Goal: Task Accomplishment & Management: Manage account settings

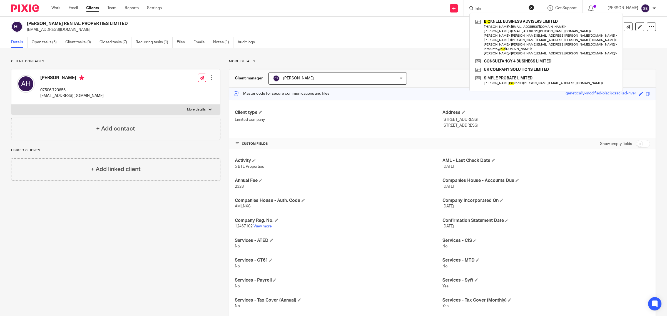
click at [424, 59] on div "Client contacts Adam Higgins 07506 723656 dr.adamrosshiggins@gmail.com Edit con…" at bounding box center [333, 228] width 667 height 361
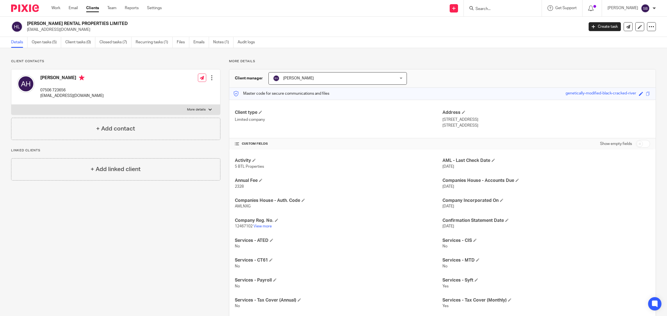
click at [518, 9] on input "Search" at bounding box center [500, 9] width 50 height 5
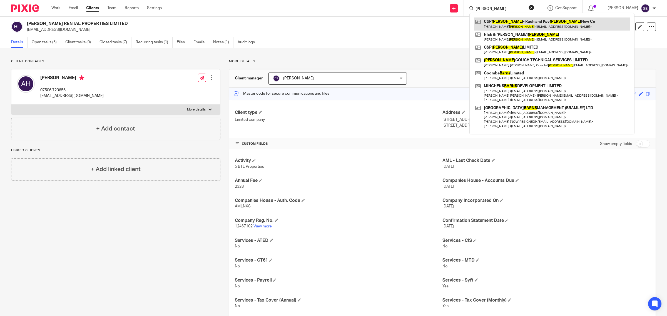
type input "barnes"
click at [529, 26] on link at bounding box center [552, 24] width 156 height 13
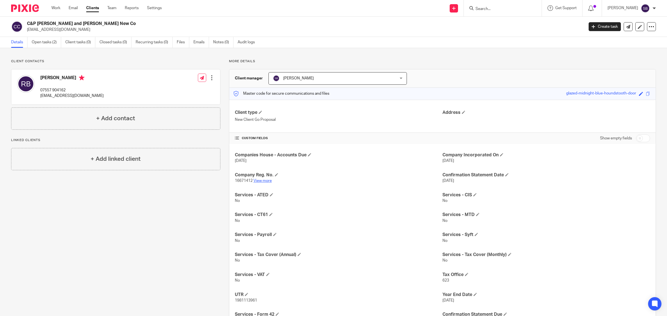
click at [265, 180] on link "View more" at bounding box center [262, 181] width 18 height 4
drag, startPoint x: 38, startPoint y: 96, endPoint x: 94, endPoint y: 94, distance: 55.3
click at [94, 94] on div "Rachel Barnes 07557 904162 kevrachbarnes@gmail.com Edit contact Create client f…" at bounding box center [115, 86] width 209 height 35
copy p "kevrachbarnes@gmail.com"
drag, startPoint x: 41, startPoint y: 89, endPoint x: 69, endPoint y: 87, distance: 27.6
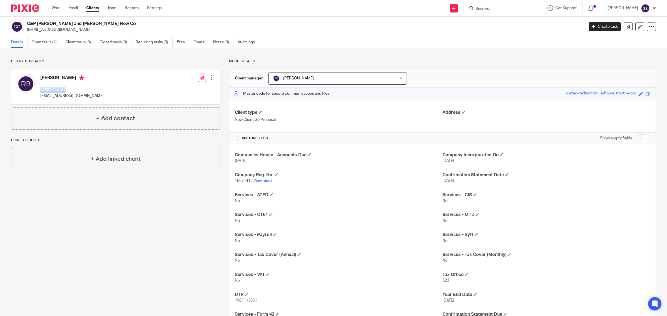
click at [69, 87] on div "Rachel Barnes 07557 904162 kevrachbarnes@gmail.com" at bounding box center [71, 87] width 63 height 24
copy p "07557 904162"
drag, startPoint x: 39, startPoint y: 96, endPoint x: 86, endPoint y: 99, distance: 47.3
click at [105, 96] on div "Rachel Barnes 07557 904162 kevrachbarnes@gmail.com Edit contact Create client f…" at bounding box center [115, 86] width 209 height 35
copy p "kevrachbarnes@gmail.com"
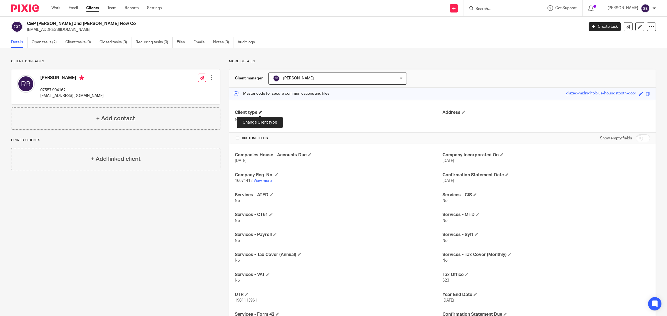
click at [262, 112] on span at bounding box center [260, 112] width 3 height 3
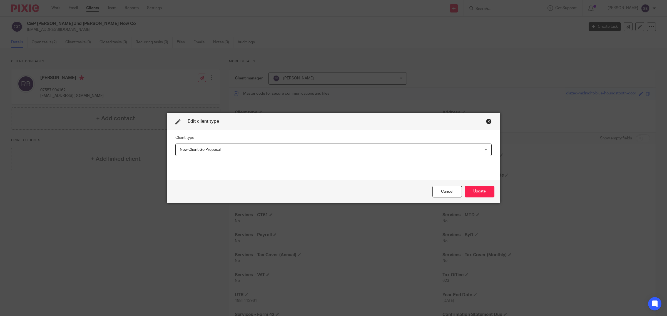
click at [245, 149] on span "New Client Go Proposal" at bounding box center [304, 150] width 249 height 12
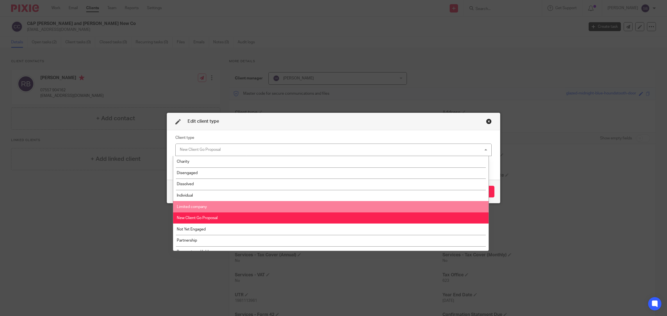
click at [236, 207] on li "Limited company" at bounding box center [331, 206] width 316 height 11
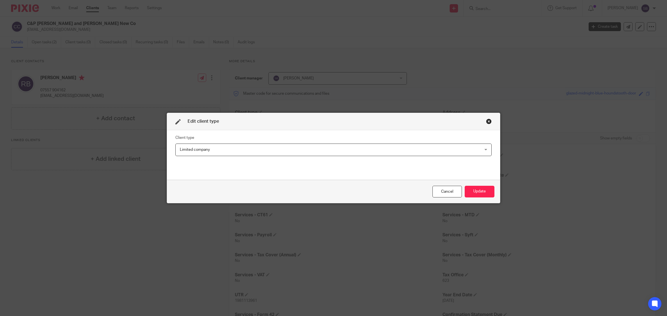
click at [487, 94] on div "Edit client type Client type Limited company Limited company Charity Disengaged…" at bounding box center [333, 158] width 667 height 316
click at [486, 192] on button "Update" at bounding box center [480, 192] width 30 height 12
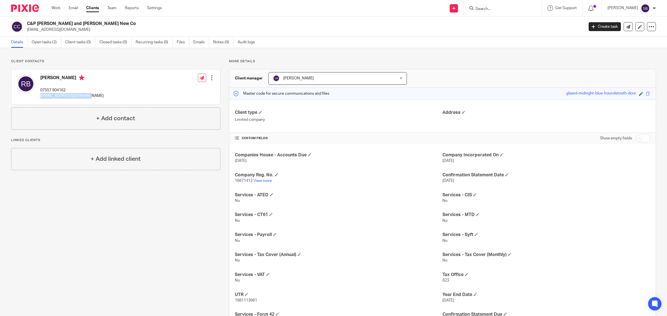
drag, startPoint x: 41, startPoint y: 96, endPoint x: 89, endPoint y: 97, distance: 48.1
click at [89, 97] on div "Rachel Barnes 07557 904162 kevrachbarnes@gmail.com Edit contact Create client f…" at bounding box center [115, 86] width 209 height 35
copy p "kevrachbarnes@gmail.com"
click at [644, 140] on input "checkbox" at bounding box center [643, 139] width 14 height 8
checkbox input "true"
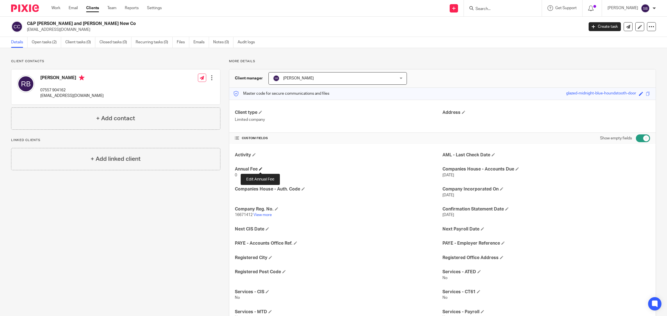
click at [260, 170] on span at bounding box center [260, 168] width 3 height 3
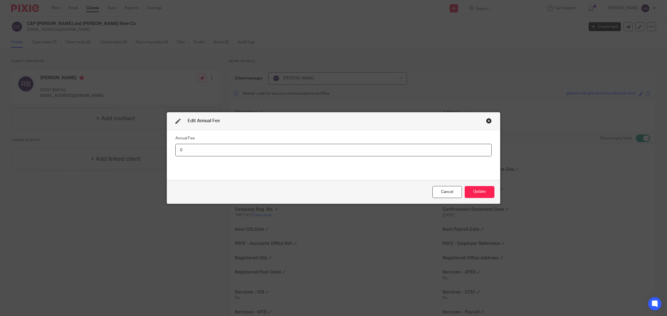
drag, startPoint x: 192, startPoint y: 150, endPoint x: 176, endPoint y: 150, distance: 16.1
click at [176, 150] on input "0" at bounding box center [333, 150] width 316 height 13
type input "1260"
click at [482, 191] on button "Update" at bounding box center [480, 192] width 30 height 12
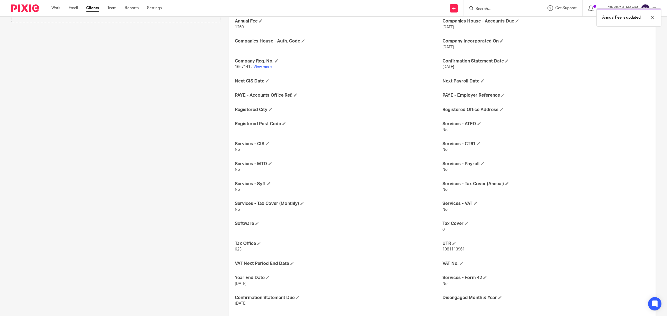
scroll to position [173, 0]
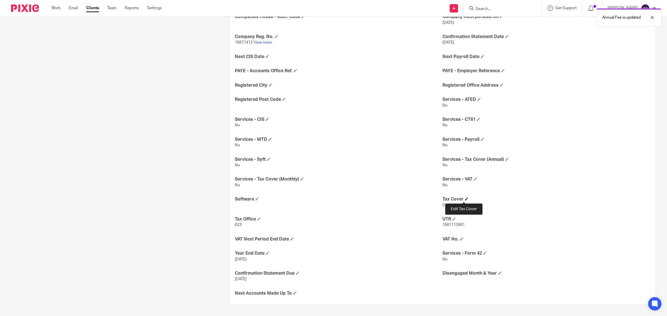
click at [465, 199] on span at bounding box center [466, 198] width 3 height 3
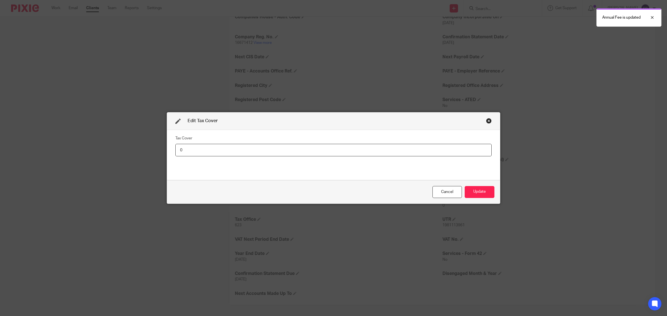
drag, startPoint x: 176, startPoint y: 148, endPoint x: 193, endPoint y: 149, distance: 17.3
click at [193, 149] on input "0" at bounding box center [333, 150] width 316 height 13
type input "72"
click at [477, 193] on button "Update" at bounding box center [480, 192] width 30 height 12
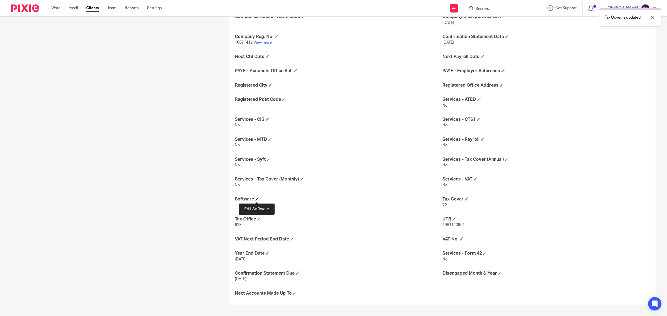
click at [256, 199] on span at bounding box center [256, 198] width 3 height 3
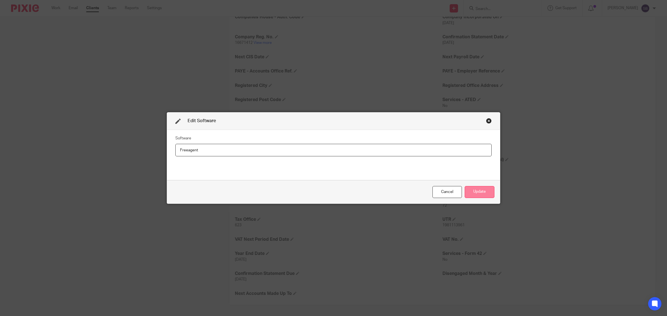
type input "Freeagent"
click at [478, 189] on button "Update" at bounding box center [480, 192] width 30 height 12
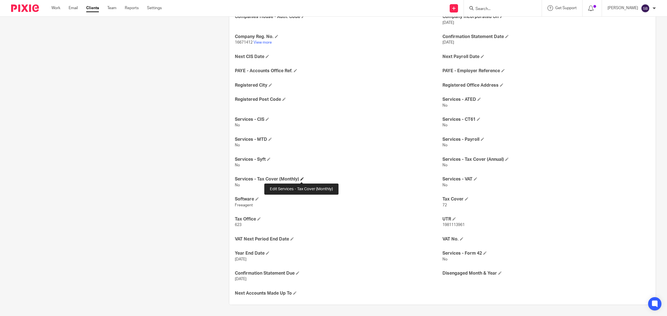
click at [300, 178] on span at bounding box center [301, 178] width 3 height 3
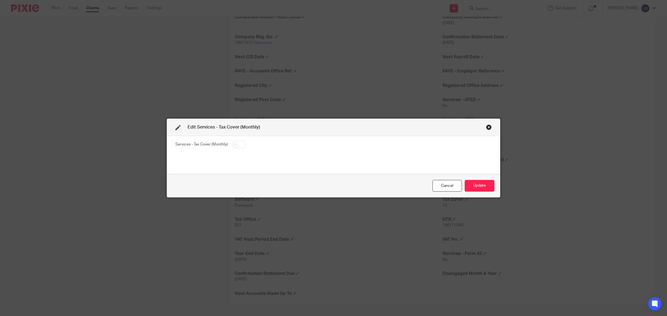
click at [237, 143] on input "checkbox" at bounding box center [239, 145] width 14 height 8
checkbox input "true"
click at [480, 184] on button "Update" at bounding box center [480, 186] width 30 height 12
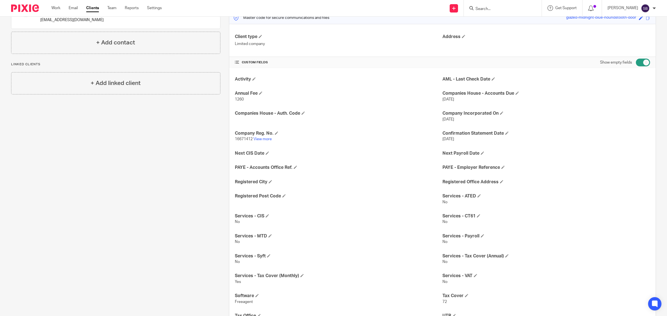
scroll to position [0, 0]
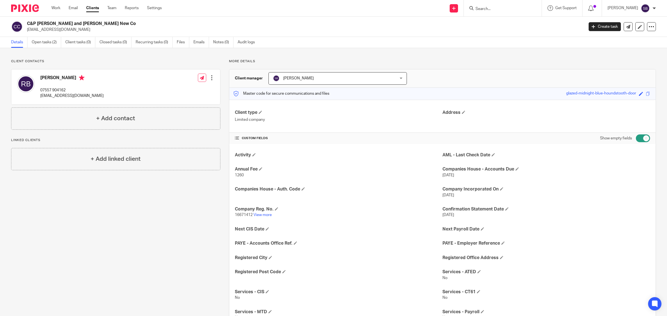
click at [502, 11] on input "Search" at bounding box center [500, 9] width 50 height 5
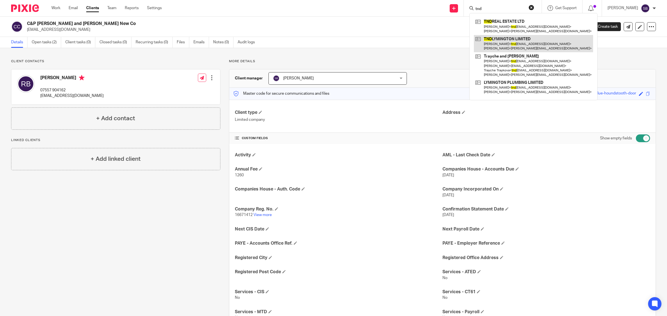
type input "tnd"
click at [505, 40] on link at bounding box center [533, 43] width 119 height 17
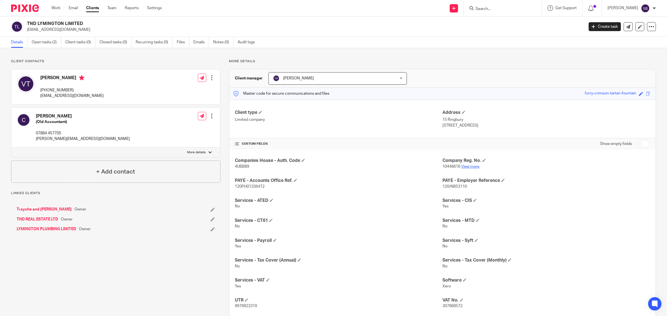
click at [465, 168] on link "View more" at bounding box center [470, 167] width 18 height 4
drag, startPoint x: 41, startPoint y: 90, endPoint x: 87, endPoint y: 87, distance: 45.9
click at [87, 87] on div "[PERSON_NAME] [PHONE_NUMBER] [EMAIL_ADDRESS][DOMAIN_NAME] Edit contact Create c…" at bounding box center [115, 86] width 209 height 35
copy p "[PHONE_NUMBER]"
drag, startPoint x: 39, startPoint y: 96, endPoint x: 82, endPoint y: 95, distance: 42.5
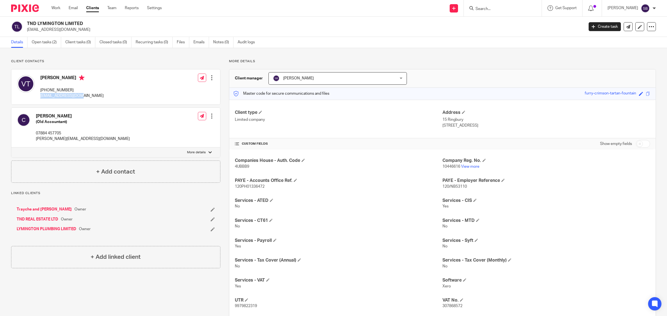
click at [82, 95] on div "Vesna Traykova +44 7828 010299 tndsite@yahoo.co.uk Edit contact Create client f…" at bounding box center [115, 86] width 209 height 35
copy p "[EMAIL_ADDRESS][DOMAIN_NAME]"
click at [641, 144] on input "checkbox" at bounding box center [643, 144] width 14 height 8
checkbox input "true"
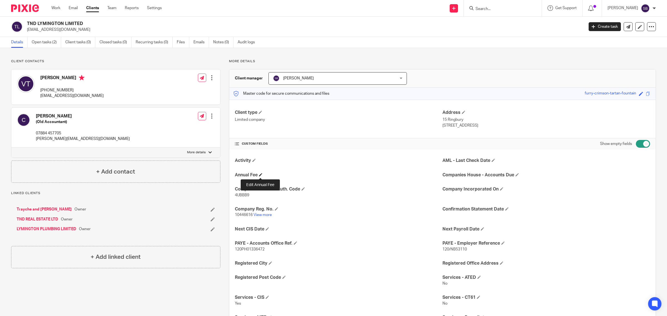
click at [260, 175] on span at bounding box center [260, 174] width 3 height 3
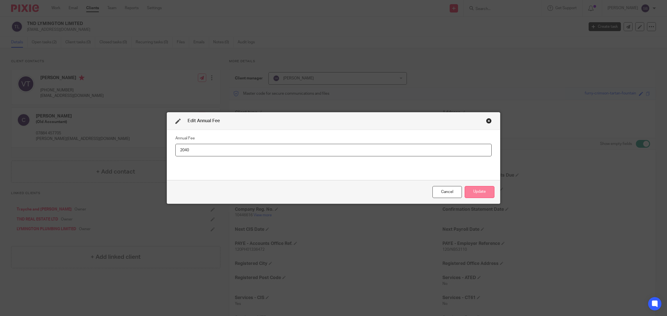
type input "2040"
click at [478, 191] on button "Update" at bounding box center [480, 192] width 30 height 12
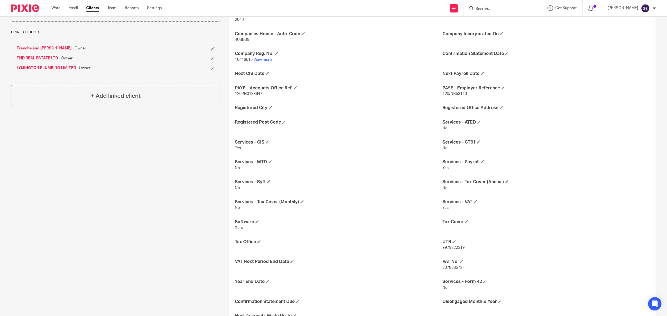
scroll to position [184, 0]
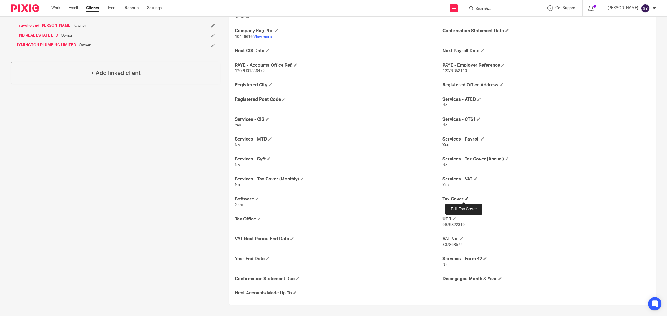
click at [465, 200] on span at bounding box center [466, 198] width 3 height 3
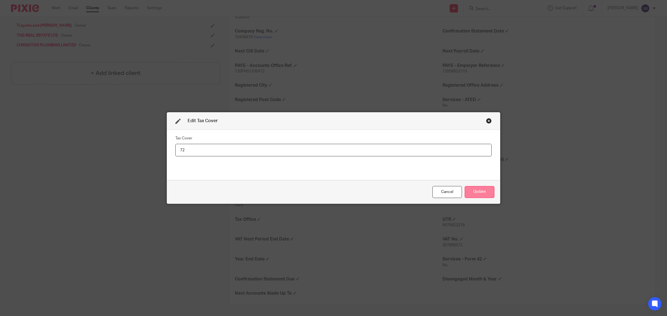
type input "72"
click at [467, 190] on button "Update" at bounding box center [480, 192] width 30 height 12
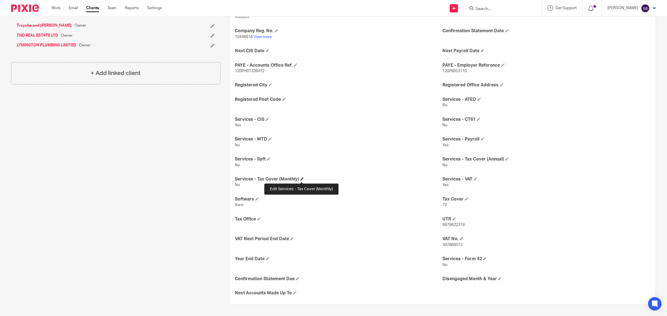
click at [300, 179] on span at bounding box center [301, 178] width 3 height 3
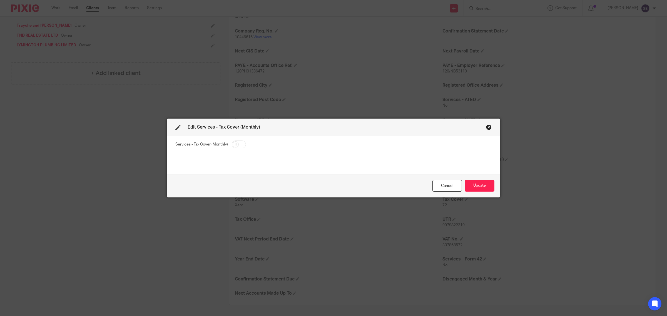
click at [238, 145] on input "checkbox" at bounding box center [239, 145] width 14 height 8
checkbox input "true"
click at [480, 186] on button "Update" at bounding box center [480, 186] width 30 height 12
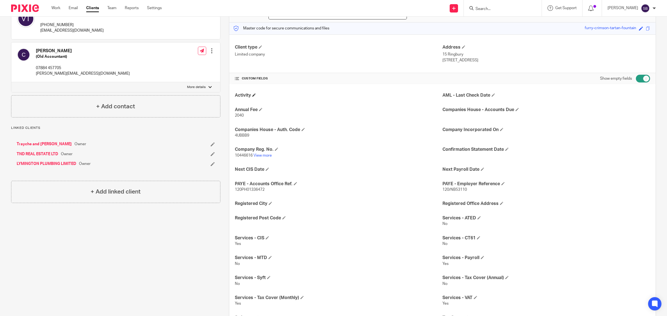
scroll to position [0, 0]
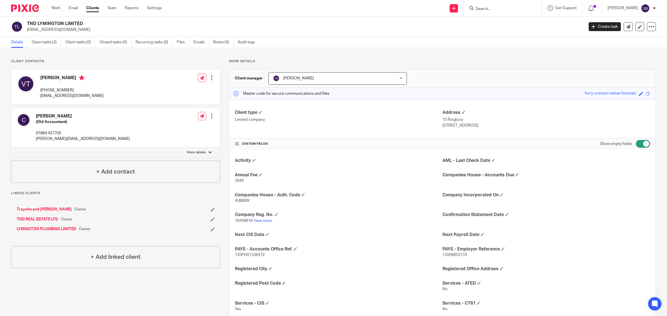
click at [512, 8] on input "Search" at bounding box center [500, 9] width 50 height 5
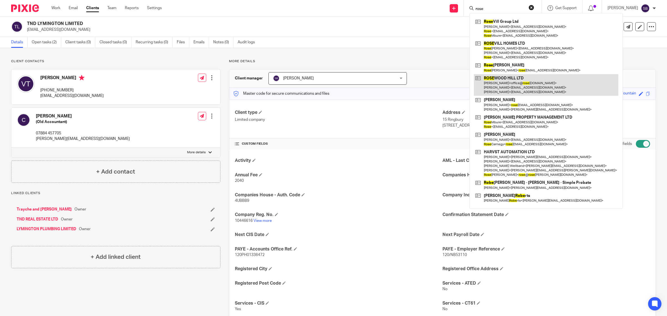
type input "rose"
click at [521, 89] on link at bounding box center [546, 85] width 145 height 22
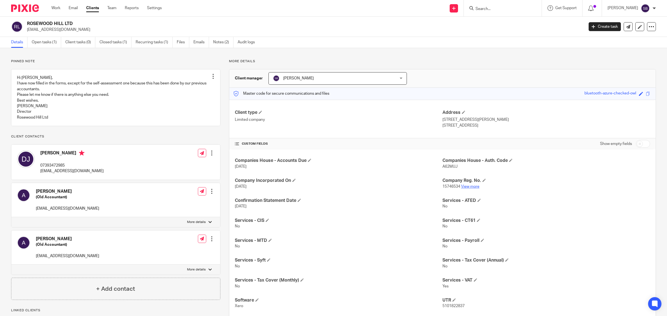
click at [468, 188] on link "View more" at bounding box center [470, 187] width 18 height 4
drag, startPoint x: 39, startPoint y: 171, endPoint x: 75, endPoint y: 171, distance: 35.9
click at [75, 171] on div "Davor Jancic 07393472985 office@rosewoodhill.co.uk" at bounding box center [60, 162] width 87 height 29
copy p "07393472985"
drag, startPoint x: 39, startPoint y: 177, endPoint x: 95, endPoint y: 177, distance: 55.3
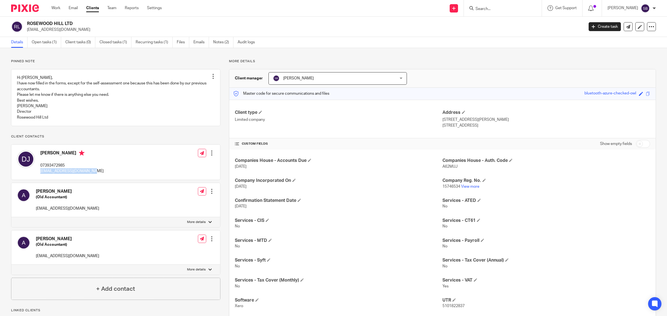
click at [95, 177] on div "Davor Jancic 07393472985 office@rosewoodhill.co.uk Edit contact Create client f…" at bounding box center [115, 162] width 209 height 35
copy p "office@rosewoodhill.co.uk"
click at [640, 144] on input "checkbox" at bounding box center [643, 144] width 14 height 8
checkbox input "true"
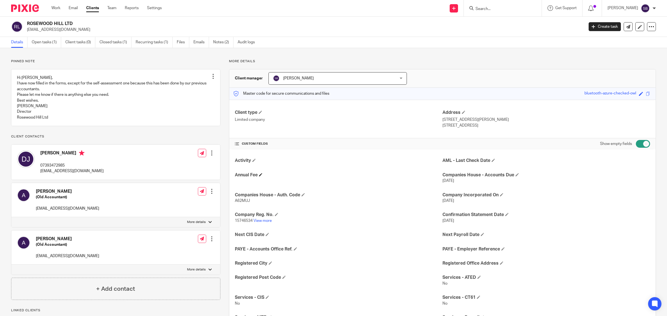
click at [262, 175] on h4 "Annual Fee" at bounding box center [339, 175] width 208 height 6
click at [260, 175] on span at bounding box center [260, 174] width 3 height 3
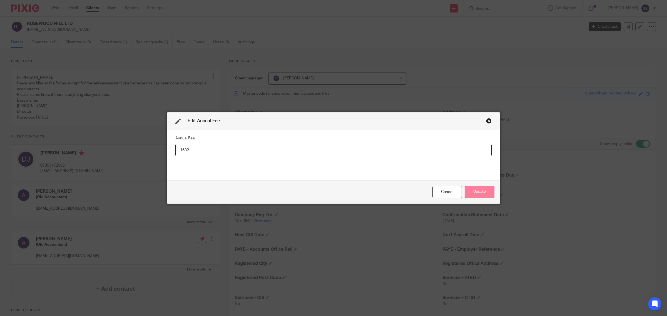
type input "1632"
click at [480, 187] on div "Cancel Update" at bounding box center [333, 191] width 333 height 23
click at [480, 188] on button "Update" at bounding box center [480, 192] width 30 height 12
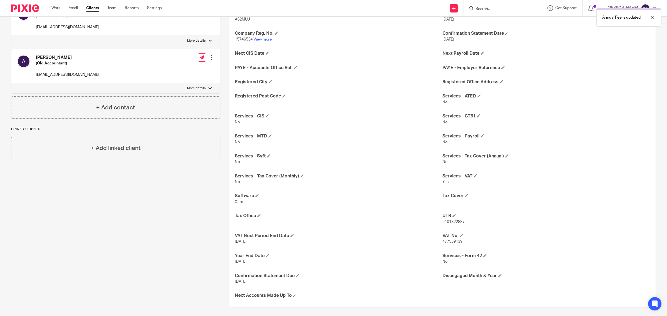
scroll to position [184, 0]
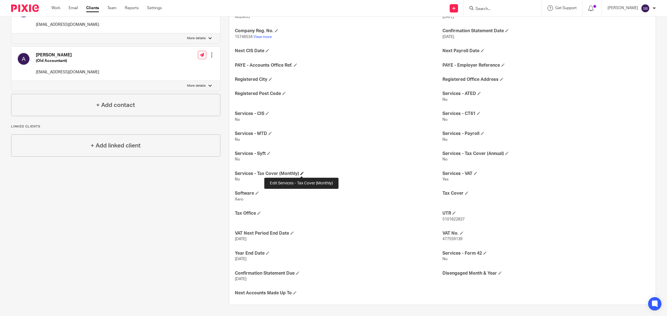
click at [301, 174] on span at bounding box center [301, 173] width 3 height 3
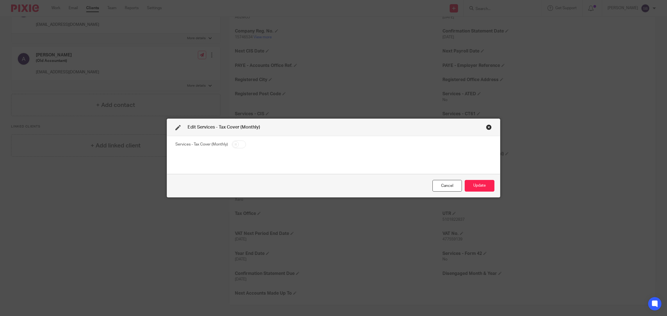
click at [238, 143] on input "checkbox" at bounding box center [239, 145] width 14 height 8
checkbox input "true"
click at [479, 188] on button "Update" at bounding box center [480, 186] width 30 height 12
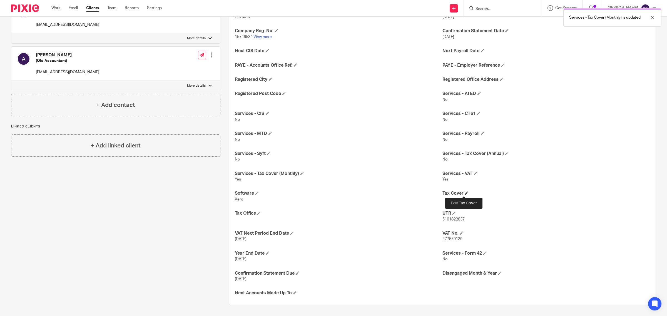
click at [465, 193] on span at bounding box center [466, 192] width 3 height 3
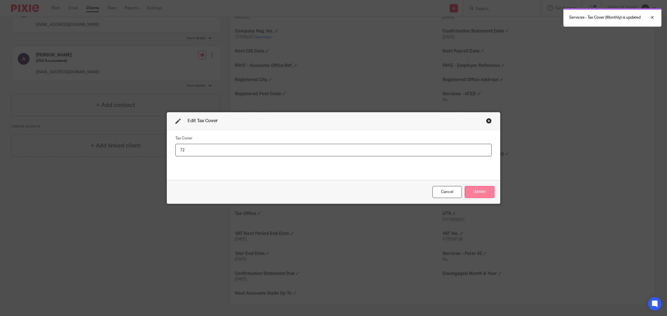
type input "72"
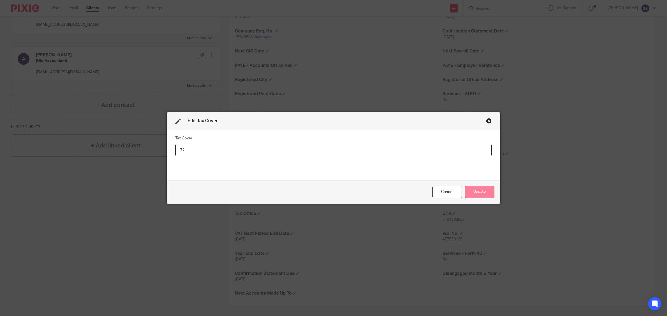
click at [483, 192] on button "Update" at bounding box center [480, 192] width 30 height 12
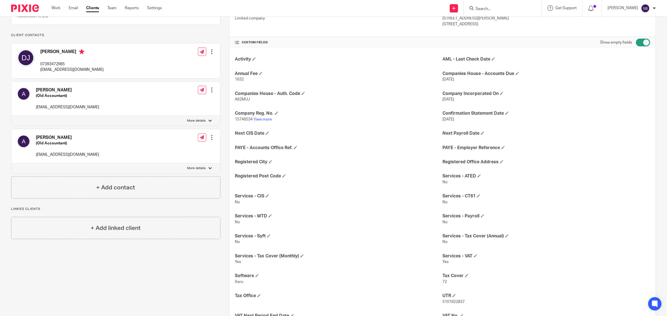
scroll to position [115, 0]
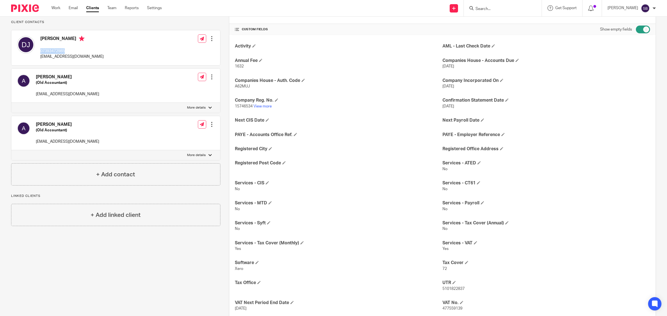
drag, startPoint x: 39, startPoint y: 56, endPoint x: 66, endPoint y: 54, distance: 26.7
click at [66, 54] on div "Davor Jancic 07393472985 office@rosewoodhill.co.uk" at bounding box center [60, 47] width 87 height 29
copy p "07393472985"
drag, startPoint x: 39, startPoint y: 63, endPoint x: 90, endPoint y: 63, distance: 50.9
click at [90, 63] on div "Davor Jancic 07393472985 office@rosewoodhill.co.uk Edit contact Create client f…" at bounding box center [115, 47] width 209 height 35
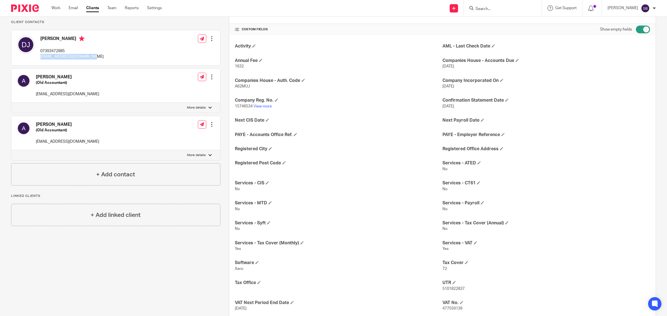
copy p "office@rosewoodhill.co.uk"
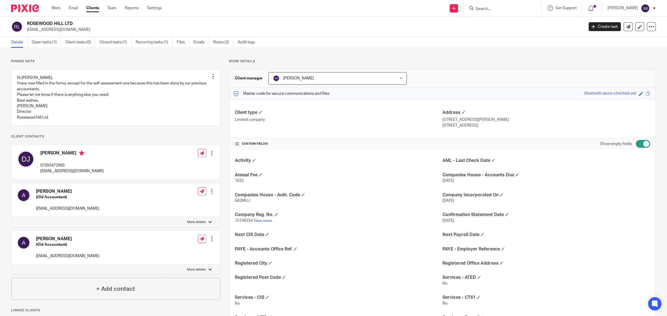
click at [495, 7] on input "Search" at bounding box center [500, 9] width 50 height 5
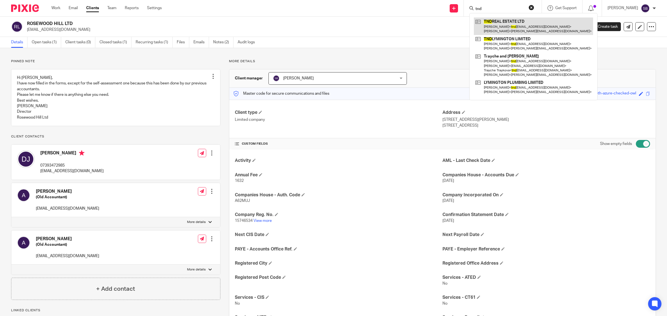
type input "tnd"
click at [496, 33] on link at bounding box center [533, 26] width 119 height 17
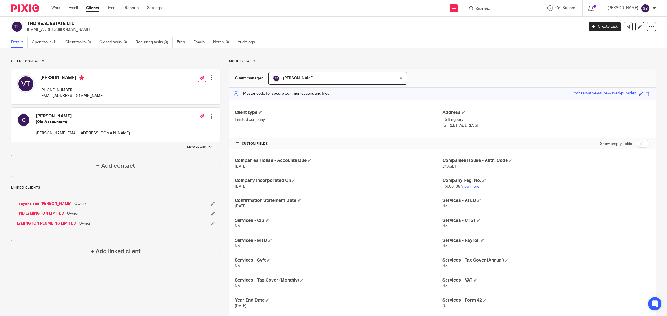
click at [469, 187] on link "View more" at bounding box center [470, 187] width 18 height 4
drag, startPoint x: 39, startPoint y: 97, endPoint x: 81, endPoint y: 99, distance: 41.5
click at [81, 99] on div "[PERSON_NAME] [PHONE_NUMBER] [EMAIL_ADDRESS][DOMAIN_NAME]" at bounding box center [60, 86] width 87 height 29
copy p "[EMAIL_ADDRESS][DOMAIN_NAME]"
click at [503, 7] on input "Search" at bounding box center [500, 9] width 50 height 5
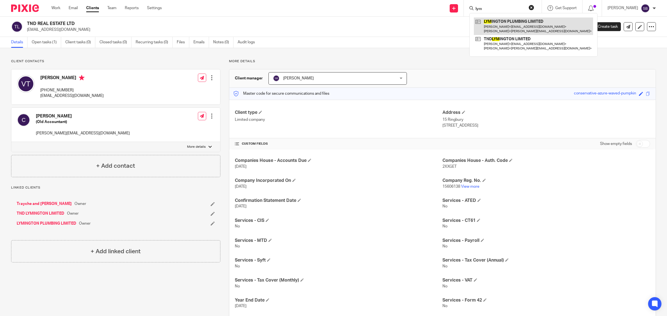
type input "lym"
click at [519, 29] on link at bounding box center [533, 26] width 119 height 17
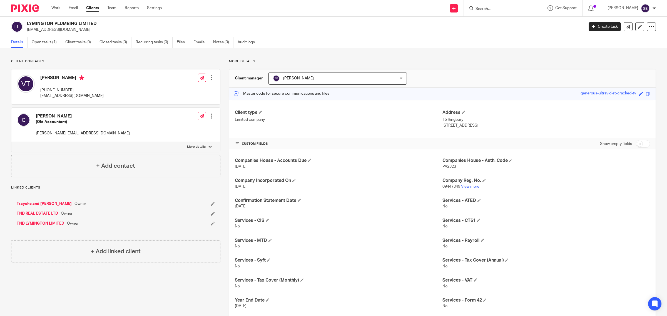
click at [466, 188] on link "View more" at bounding box center [470, 187] width 18 height 4
drag, startPoint x: 38, startPoint y: 98, endPoint x: 92, endPoint y: 95, distance: 54.3
click at [92, 95] on div "Vesna Traykova +44 7828 010299 tndsite@yahoo.co.uk Edit contact Create client f…" at bounding box center [115, 86] width 209 height 35
copy p "tndsite@yahoo.co.uk"
click at [506, 8] on input "Search" at bounding box center [500, 9] width 50 height 5
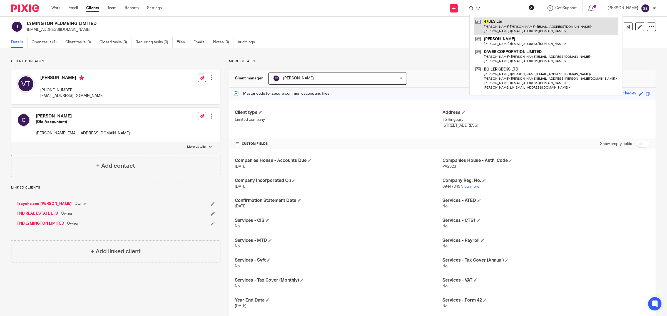
type input "47"
click at [524, 24] on link at bounding box center [546, 26] width 145 height 17
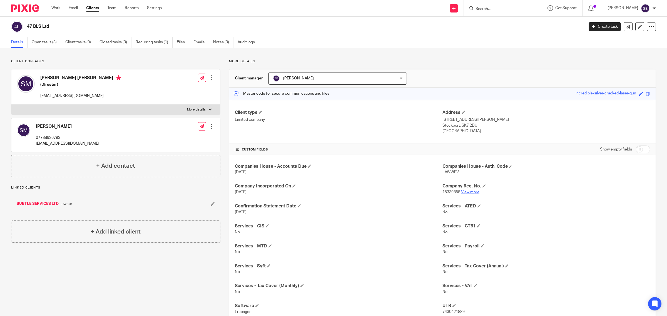
click at [473, 192] on link "View more" at bounding box center [470, 192] width 18 height 4
click at [501, 10] on input "Search" at bounding box center [500, 9] width 50 height 5
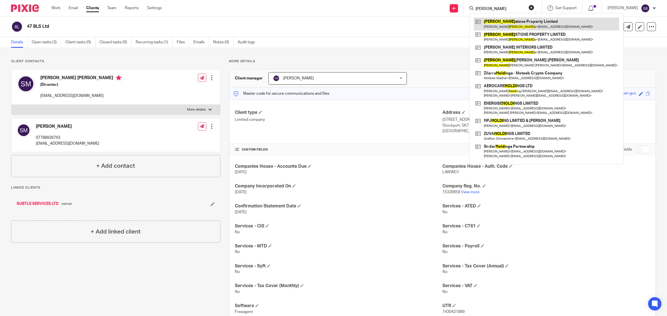
type input "[PERSON_NAME]"
click at [499, 19] on link at bounding box center [546, 24] width 145 height 13
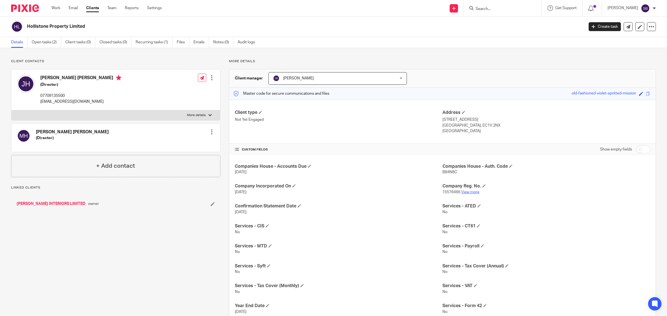
click at [466, 192] on link "View more" at bounding box center [470, 192] width 18 height 4
drag, startPoint x: 39, startPoint y: 101, endPoint x: 98, endPoint y: 100, distance: 58.7
click at [98, 100] on div "Jayne Nicola Hollis (Director) 07709135500 info@jaynenicolainteriors.com Edit c…" at bounding box center [115, 89] width 209 height 41
copy p "info@jaynenicolainteriors.com"
click at [500, 8] on input "Search" at bounding box center [500, 9] width 50 height 5
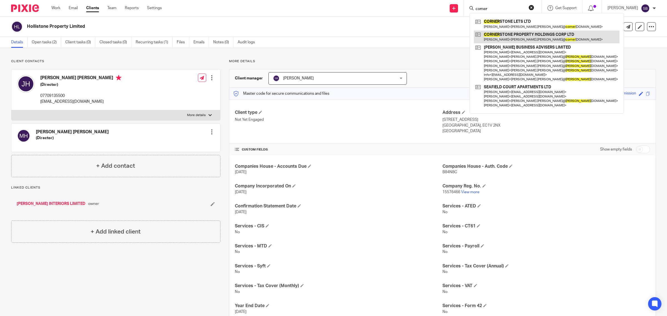
type input "corner"
click at [517, 33] on link at bounding box center [547, 37] width 146 height 13
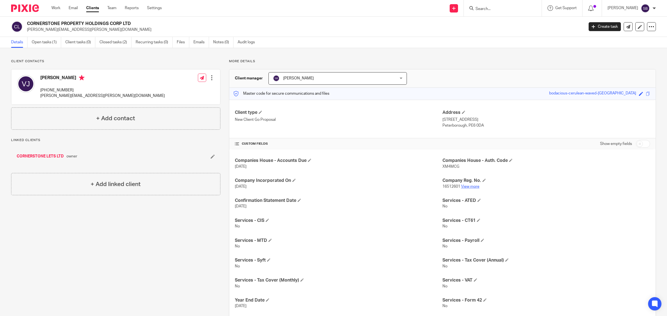
click at [463, 188] on link "View more" at bounding box center [470, 187] width 18 height 4
click at [40, 96] on p "vikki.jackson@cornerstonepropertyholdings.co.uk" at bounding box center [102, 96] width 125 height 6
drag, startPoint x: 41, startPoint y: 90, endPoint x: 77, endPoint y: 90, distance: 36.4
click at [77, 90] on p "[PHONE_NUMBER]" at bounding box center [102, 91] width 125 height 6
copy p "+44 7356 277099"
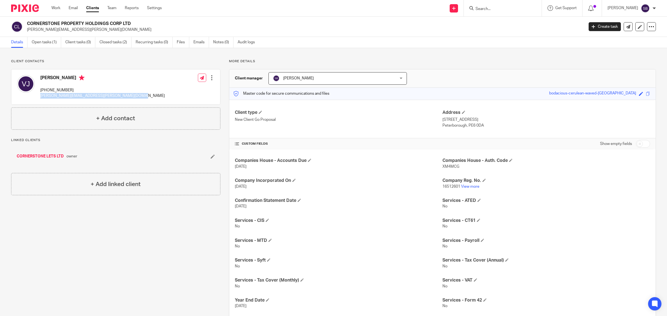
drag, startPoint x: 41, startPoint y: 96, endPoint x: 142, endPoint y: 97, distance: 101.4
click at [142, 97] on div "Vikki Jackson +44 7356 277099 vikki.jackson@cornerstonepropertyholdings.co.uk E…" at bounding box center [115, 86] width 209 height 35
copy p "vikki.jackson@cornerstonepropertyholdings.co.uk"
click at [509, 9] on input "Search" at bounding box center [500, 9] width 50 height 5
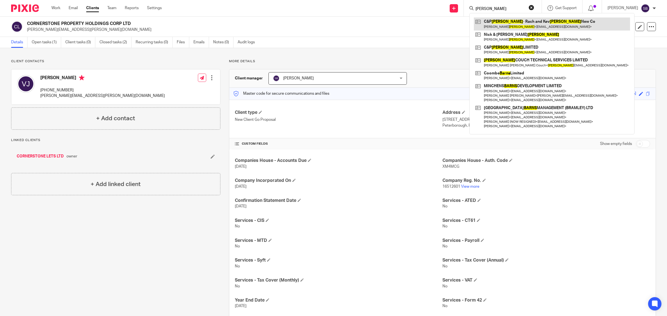
type input "barnes"
click at [520, 24] on link at bounding box center [552, 24] width 156 height 13
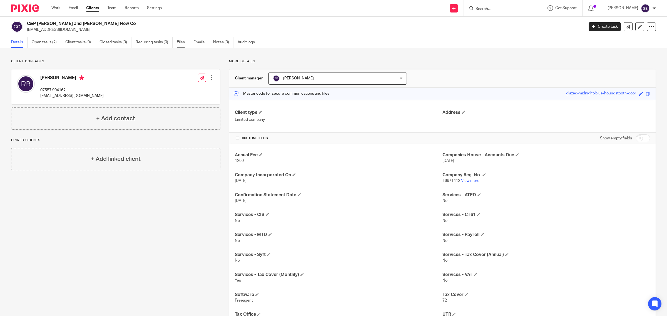
click at [183, 44] on link "Files" at bounding box center [183, 42] width 13 height 11
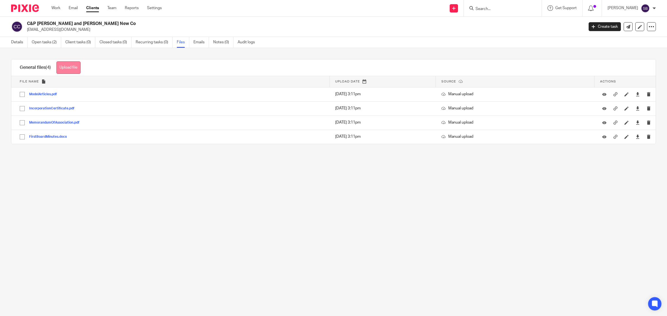
click at [73, 67] on button "Upload file" at bounding box center [68, 67] width 24 height 13
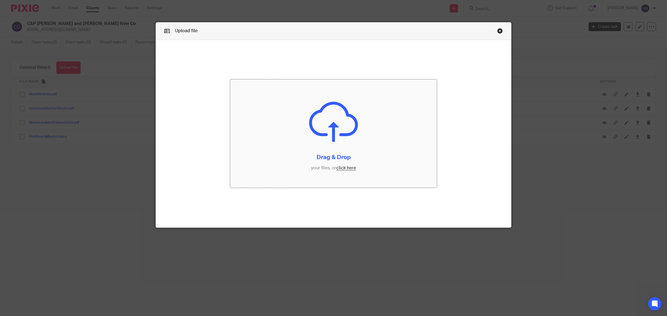
click at [343, 167] on input "file" at bounding box center [333, 133] width 207 height 108
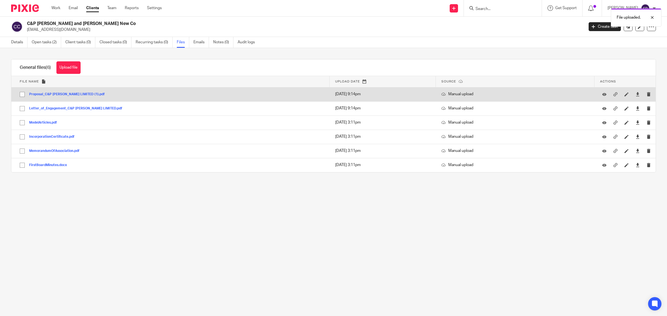
click at [62, 94] on button "Proposal_C&P [PERSON_NAME] LIMITED (1).pdf" at bounding box center [69, 95] width 80 height 4
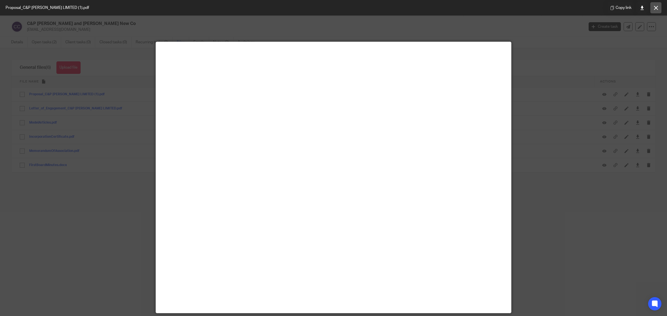
click at [656, 8] on icon at bounding box center [656, 8] width 4 height 4
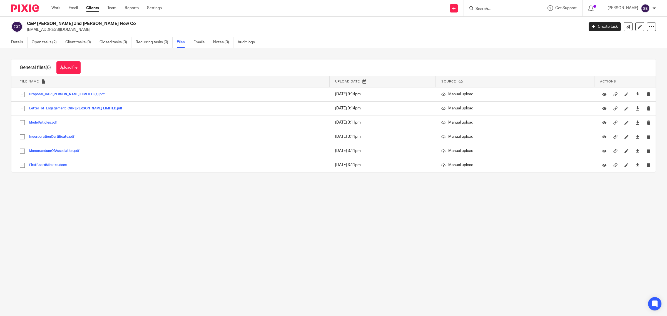
click at [514, 10] on input "Search" at bounding box center [500, 9] width 50 height 5
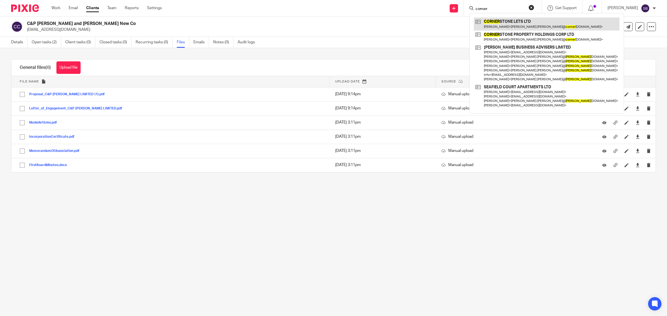
type input "corner"
click at [510, 27] on link at bounding box center [547, 24] width 146 height 13
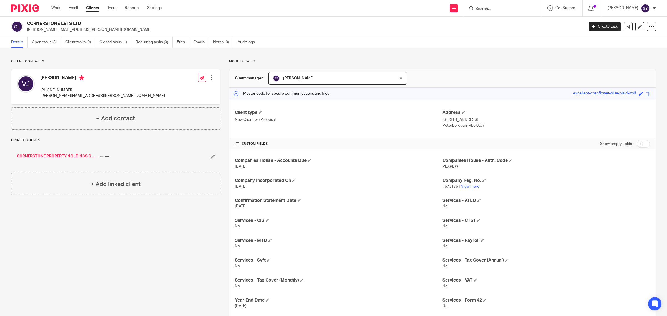
click at [470, 188] on link "View more" at bounding box center [470, 187] width 18 height 4
drag, startPoint x: 39, startPoint y: 98, endPoint x: 146, endPoint y: 98, distance: 106.4
click at [146, 98] on div "Vikki Jackson +44 7356 277099 vikki.jackson@cornerstonepropertyholdings.co.uk E…" at bounding box center [115, 86] width 209 height 35
copy p "vikki.jackson@cornerstonepropertyholdings.co.uk"
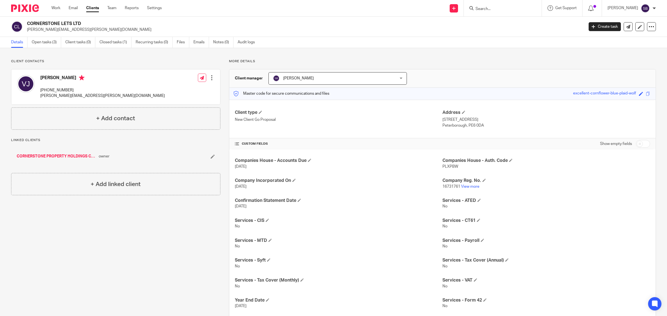
click at [498, 5] on form at bounding box center [504, 8] width 59 height 7
click at [496, 7] on input "Search" at bounding box center [500, 9] width 50 height 5
type input "basildon"
click at [522, 25] on link at bounding box center [521, 24] width 94 height 13
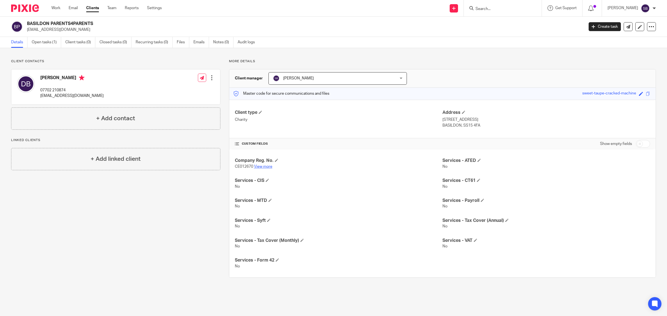
click at [261, 167] on link "View more" at bounding box center [263, 167] width 18 height 4
drag, startPoint x: 38, startPoint y: 98, endPoint x: 111, endPoint y: 98, distance: 73.4
click at [111, 98] on div "[PERSON_NAME] 07702 210874 [EMAIL_ADDRESS][DOMAIN_NAME] Edit contact Create cli…" at bounding box center [115, 86] width 209 height 35
copy p "bp4ptreasurer@outlook.com"
drag, startPoint x: 41, startPoint y: 89, endPoint x: 68, endPoint y: 89, distance: 27.5
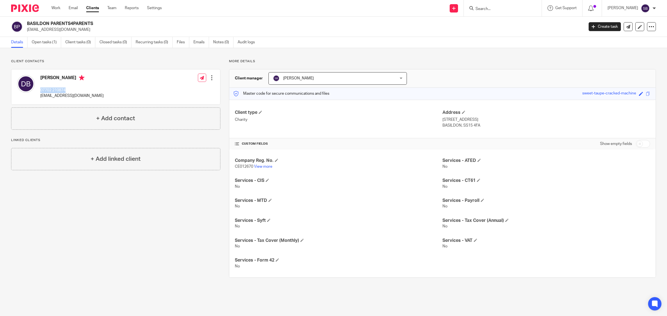
click at [68, 89] on p "07702 210874" at bounding box center [71, 91] width 63 height 6
copy p "07702 210874"
click at [494, 8] on input "Search" at bounding box center [500, 9] width 50 height 5
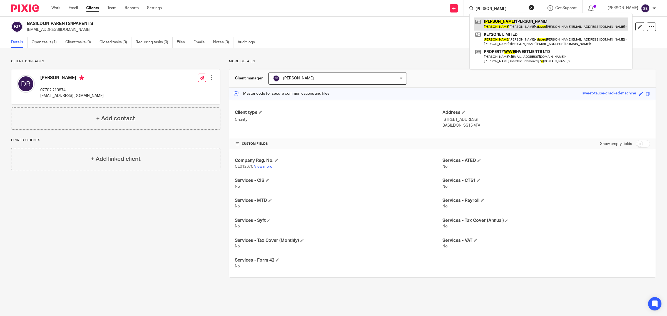
type input "dave o"
click at [506, 22] on link at bounding box center [551, 24] width 154 height 13
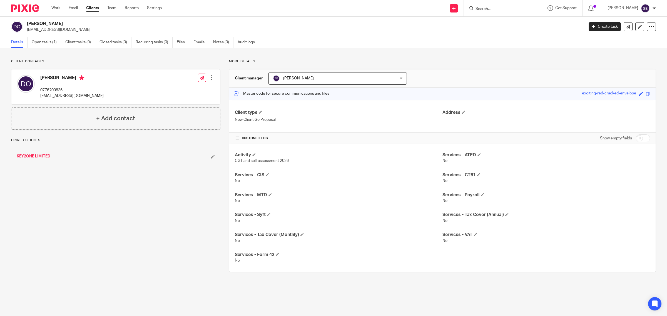
click at [38, 21] on h2 "[PERSON_NAME]" at bounding box center [248, 24] width 443 height 6
drag, startPoint x: 39, startPoint y: 22, endPoint x: 59, endPoint y: 21, distance: 19.8
click at [59, 21] on h2 "Dave O'Reilly" at bounding box center [248, 24] width 443 height 6
copy h2 "O'Reilly"
drag, startPoint x: 40, startPoint y: 88, endPoint x: 65, endPoint y: 88, distance: 25.0
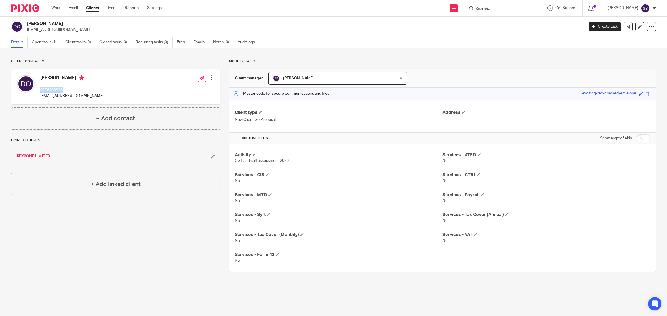
click at [65, 88] on p "0776200836" at bounding box center [71, 91] width 63 height 6
copy p "0776200836"
drag, startPoint x: 41, startPoint y: 96, endPoint x: 88, endPoint y: 96, distance: 47.2
click at [88, 96] on div "Dave O'Reilly 0776200836 daveoreilly@hotmail.co.uk Edit contact Create client f…" at bounding box center [115, 86] width 209 height 35
copy p "daveoreilly@hotmail.co.uk"
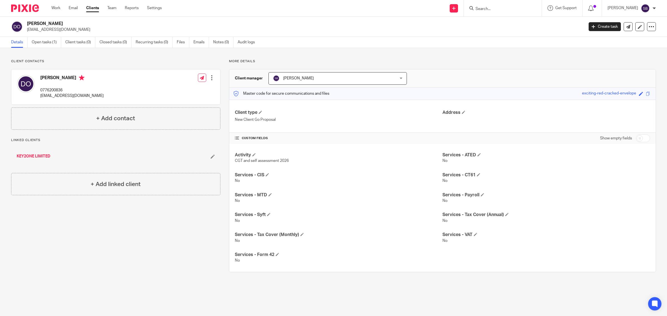
click at [496, 7] on input "Search" at bounding box center [500, 9] width 50 height 5
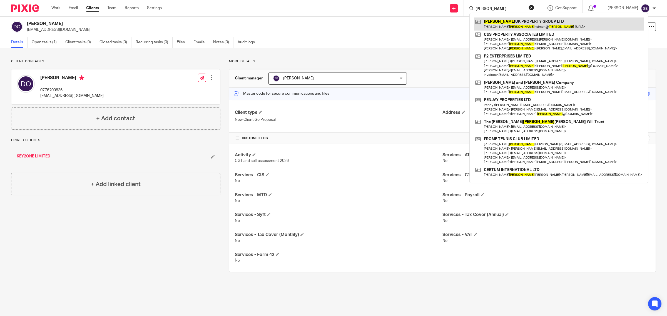
type input "edwards"
click at [501, 21] on link at bounding box center [559, 24] width 170 height 13
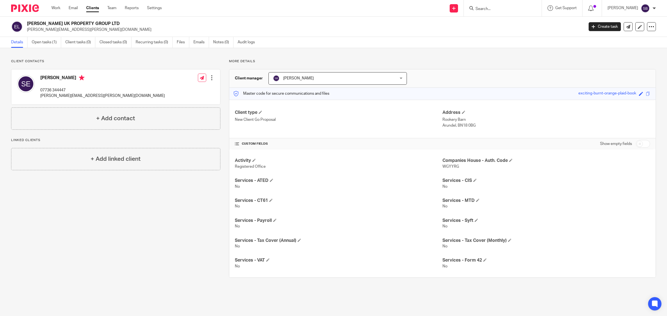
drag, startPoint x: 28, startPoint y: 23, endPoint x: 110, endPoint y: 23, distance: 82.5
click at [110, 23] on h2 "[PERSON_NAME] UK PROPERTY GROUP LTD" at bounding box center [248, 24] width 443 height 6
copy h2 "[PERSON_NAME] UK PROPERTY GROUP LTD"
click at [640, 145] on input "checkbox" at bounding box center [643, 144] width 14 height 8
checkbox input "true"
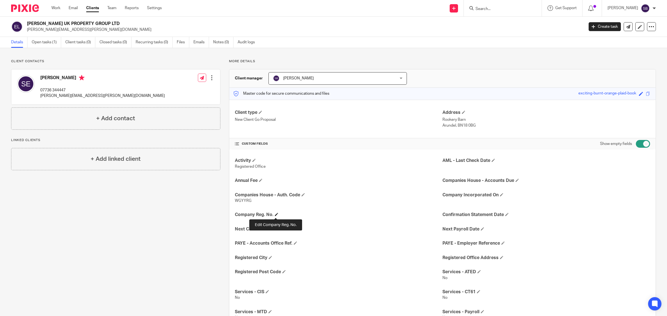
click at [276, 214] on span at bounding box center [276, 214] width 3 height 3
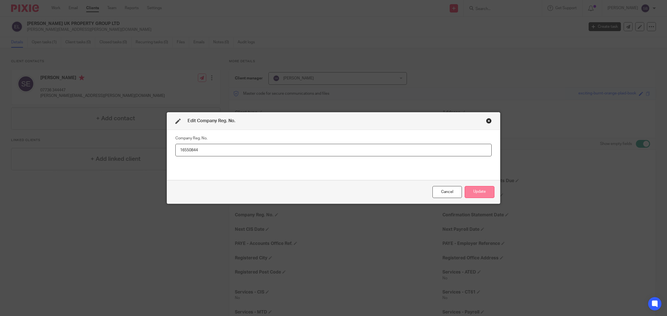
type input "16550844"
click at [477, 193] on button "Update" at bounding box center [480, 192] width 30 height 12
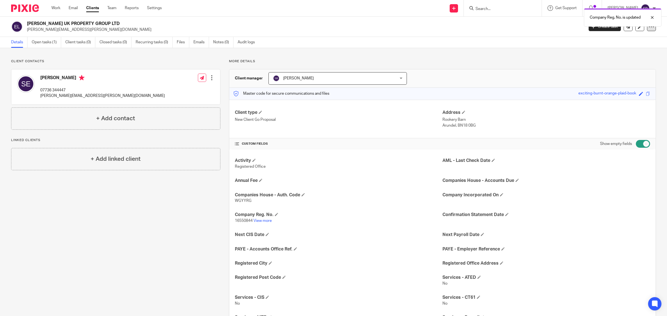
click at [649, 29] on icon at bounding box center [652, 27] width 6 height 6
click at [623, 41] on link "Update from Companies House" at bounding box center [615, 41] width 61 height 8
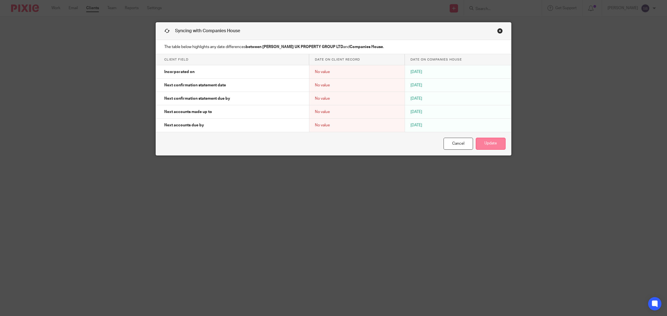
click at [496, 145] on button "Update" at bounding box center [491, 144] width 30 height 12
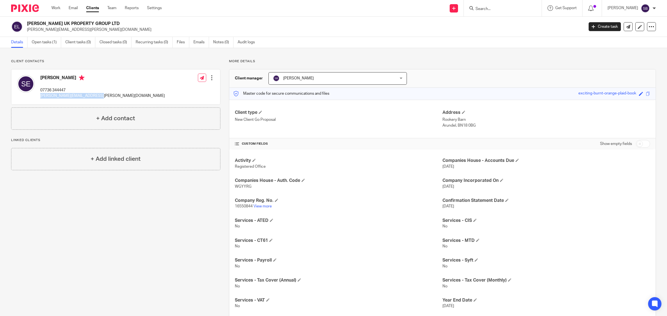
drag, startPoint x: 39, startPoint y: 97, endPoint x: 113, endPoint y: 99, distance: 73.1
click at [113, 99] on div "Simon Edwards 07736 344447 simon@edwards-property.co.uk Edit contact Create cli…" at bounding box center [115, 86] width 209 height 35
copy p "simon@edwards-property.co.uk"
drag, startPoint x: 39, startPoint y: 89, endPoint x: 67, endPoint y: 91, distance: 27.8
click at [67, 91] on div "Simon Edwards 07736 344447 simon@edwards-property.co.uk" at bounding box center [91, 86] width 148 height 29
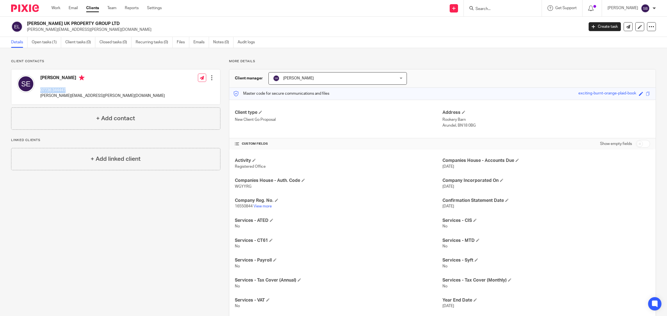
copy p "07736 344447"
click at [261, 113] on span at bounding box center [260, 112] width 3 height 3
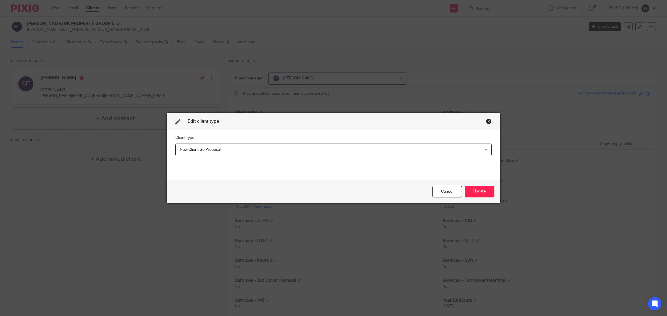
click at [249, 148] on span "New Client Go Proposal" at bounding box center [304, 150] width 249 height 12
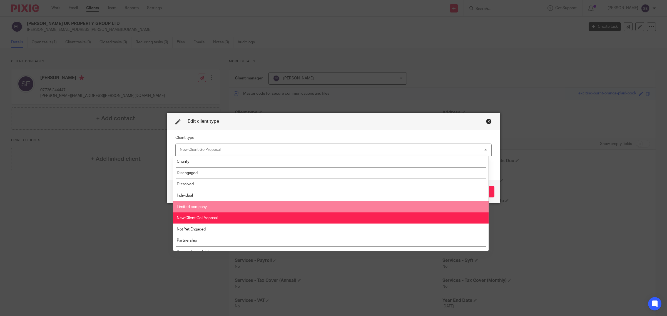
click at [228, 204] on li "Limited company" at bounding box center [331, 206] width 316 height 11
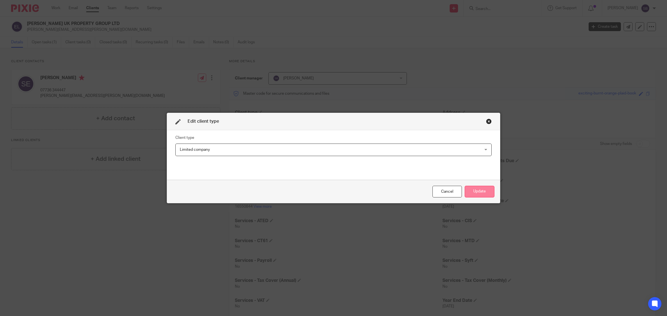
click at [467, 188] on button "Update" at bounding box center [480, 192] width 30 height 12
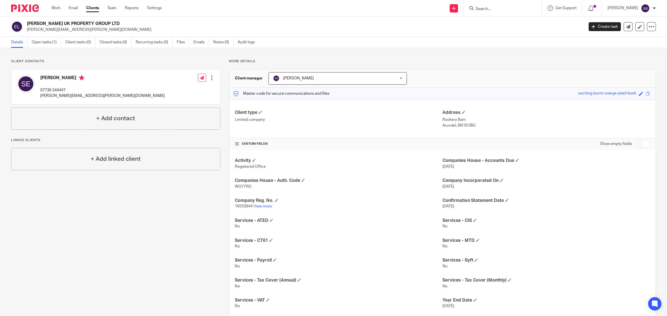
click at [525, 7] on input "Search" at bounding box center [500, 9] width 50 height 5
type input "jsy"
click at [523, 24] on link at bounding box center [521, 24] width 94 height 13
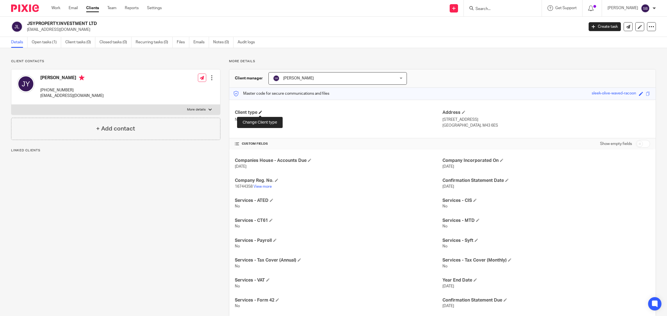
click at [259, 113] on span at bounding box center [260, 112] width 3 height 3
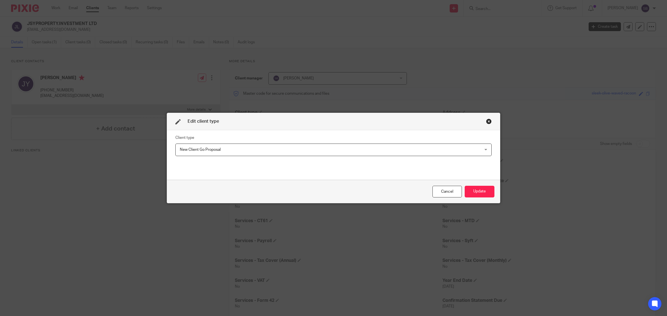
click at [235, 149] on span "New Client Go Proposal" at bounding box center [304, 150] width 249 height 12
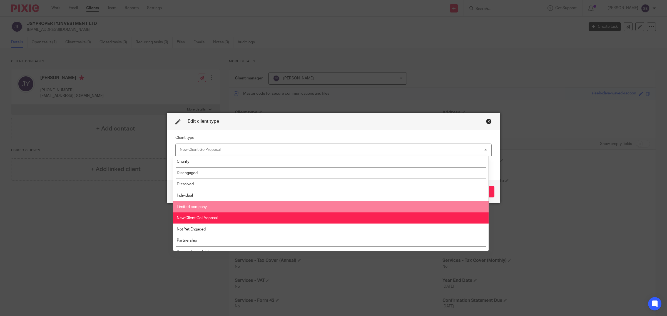
click at [215, 206] on li "Limited company" at bounding box center [331, 206] width 316 height 11
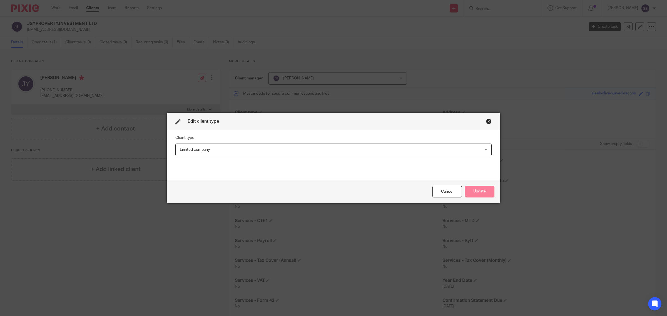
click at [484, 192] on button "Update" at bounding box center [480, 192] width 30 height 12
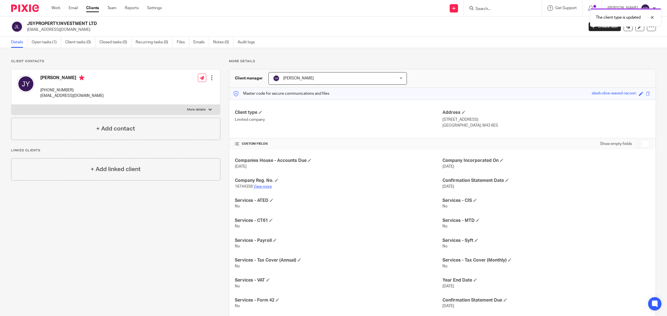
click at [262, 187] on link "View more" at bounding box center [262, 187] width 18 height 4
drag, startPoint x: 40, startPoint y: 91, endPoint x: 79, endPoint y: 89, distance: 39.5
click at [79, 89] on div "[PERSON_NAME] [PHONE_NUMBER] [EMAIL_ADDRESS][DOMAIN_NAME]" at bounding box center [60, 86] width 87 height 29
copy p "[PHONE_NUMBER]"
drag, startPoint x: 40, startPoint y: 97, endPoint x: 91, endPoint y: 100, distance: 50.9
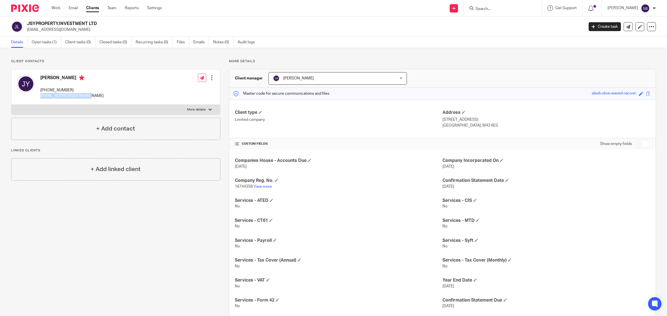
click at [91, 100] on div "[PERSON_NAME] [PHONE_NUMBER] [EMAIL_ADDRESS][DOMAIN_NAME] Edit contact Create c…" at bounding box center [115, 86] width 209 height 35
copy p "[EMAIL_ADDRESS][DOMAIN_NAME]"
